Goal: Information Seeking & Learning: Learn about a topic

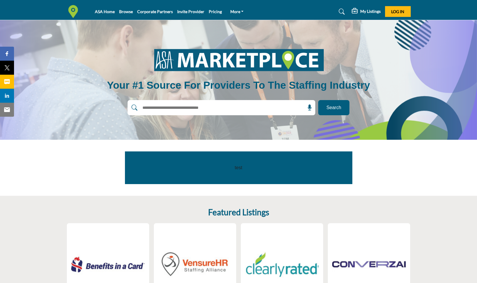
scroll to position [74, 0]
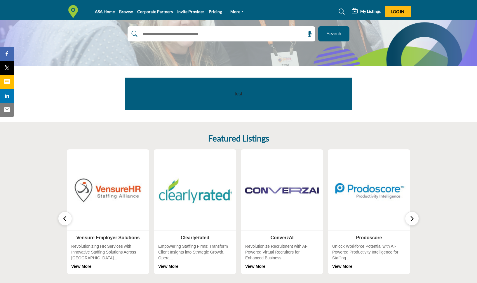
click at [206, 37] on input "text" at bounding box center [208, 34] width 139 height 9
type input "**********"
click at [318, 26] on button "Search" at bounding box center [333, 33] width 31 height 15
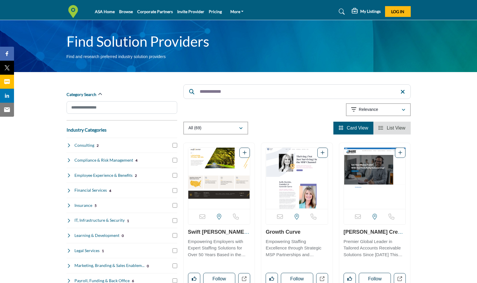
scroll to position [33, 0]
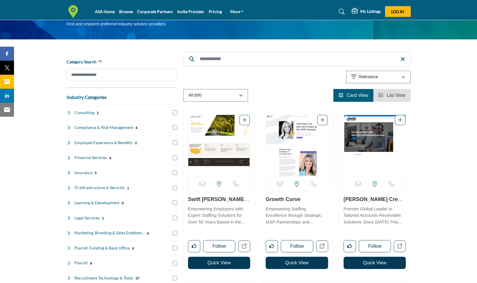
click at [221, 199] on link "Swift Currie McGhee ..." at bounding box center [219, 203] width 62 height 12
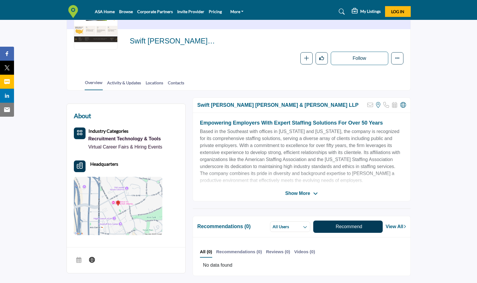
scroll to position [50, 0]
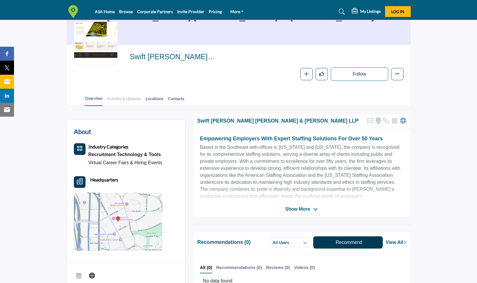
click at [131, 98] on link "Activity & Updates" at bounding box center [124, 101] width 34 height 10
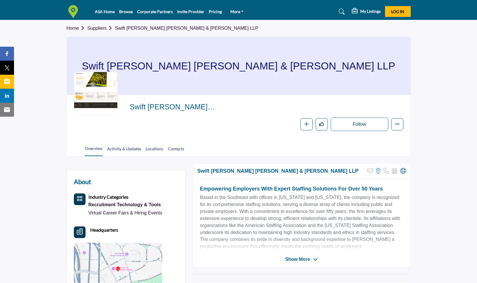
scroll to position [27, 0]
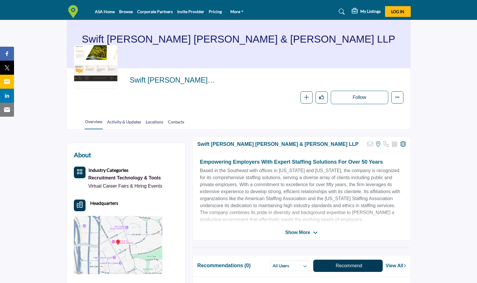
click at [303, 233] on span "Show More" at bounding box center [297, 232] width 25 height 7
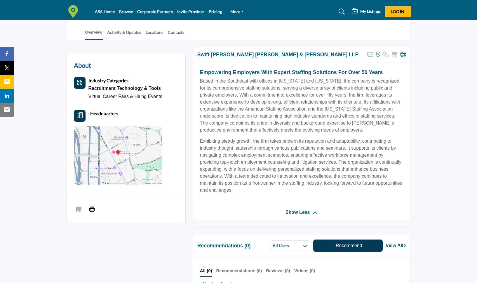
scroll to position [90, 0]
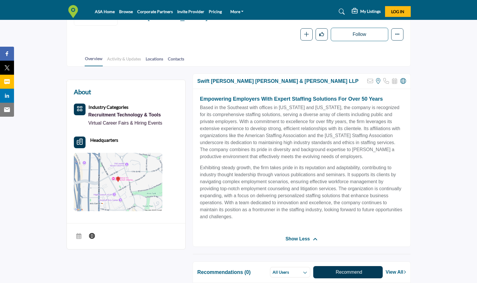
click at [124, 59] on link "Activity & Updates" at bounding box center [124, 61] width 34 height 10
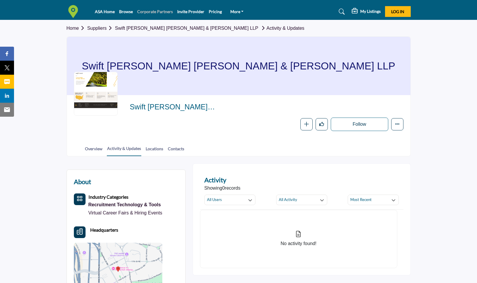
click at [161, 11] on link "Corporate Partners" at bounding box center [155, 11] width 36 height 5
click at [163, 28] on link "Swift [PERSON_NAME] [PERSON_NAME] & [PERSON_NAME] LLP" at bounding box center [186, 28] width 143 height 5
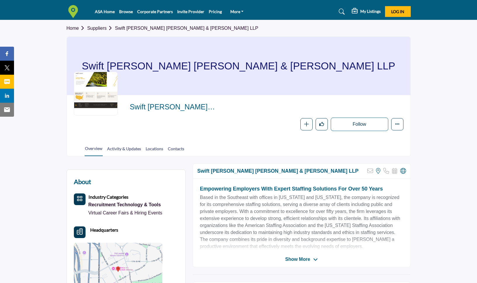
click at [100, 31] on span "Home Suppliers Swift Currie McGhee & Hiers LLP" at bounding box center [163, 28] width 192 height 7
click at [100, 28] on link "Suppliers" at bounding box center [101, 28] width 28 height 5
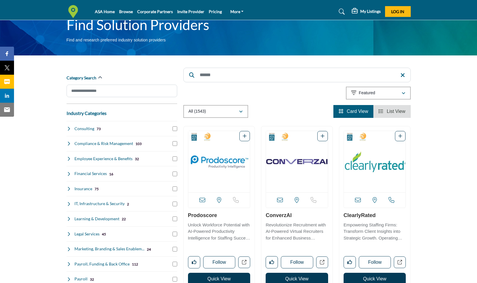
scroll to position [45, 0]
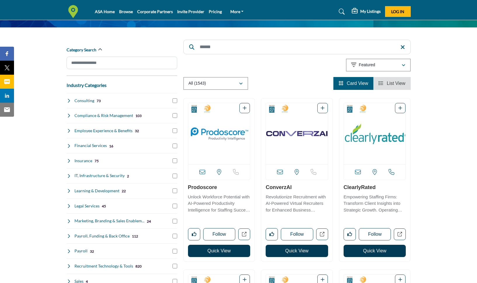
click at [95, 204] on h4 "Legal Services" at bounding box center [86, 206] width 25 height 6
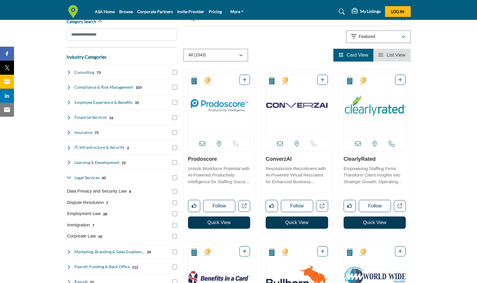
scroll to position [77, 0]
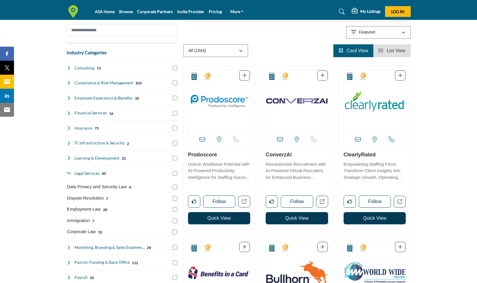
click at [91, 210] on p "Employment Law" at bounding box center [84, 209] width 34 height 7
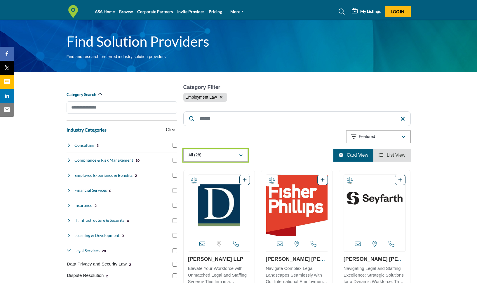
click at [231, 154] on div "All (28)" at bounding box center [214, 155] width 50 height 7
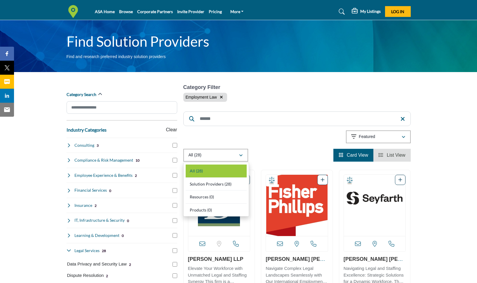
click at [268, 136] on div "Showing 28 results out of 28" at bounding box center [297, 138] width 228 height 15
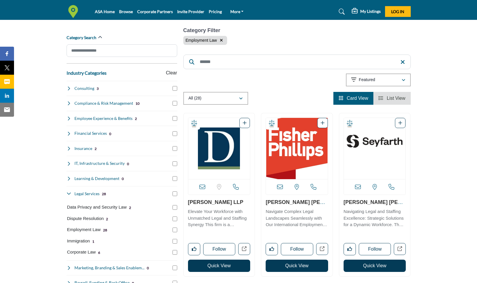
scroll to position [60, 0]
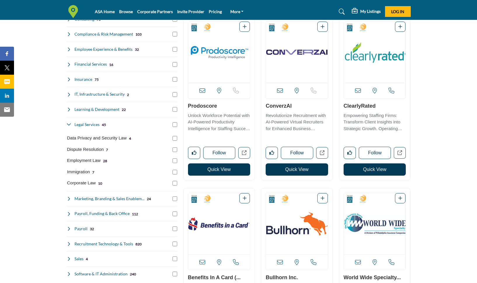
scroll to position [184, 0]
